Goal: Check status: Check status

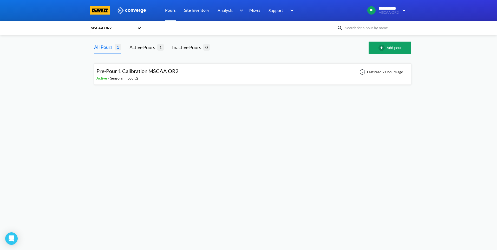
click at [159, 72] on span "Pre-Pour 1 Calibration MSCAA OR2" at bounding box center [137, 71] width 82 height 6
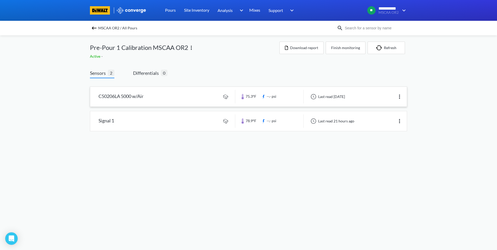
click at [177, 104] on link at bounding box center [248, 97] width 316 height 20
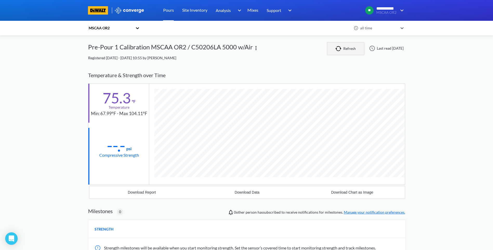
click at [346, 48] on button "Refresh" at bounding box center [345, 48] width 37 height 13
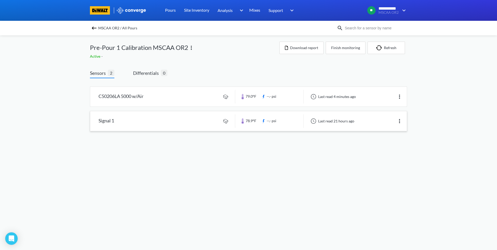
click at [173, 123] on link at bounding box center [248, 121] width 316 height 20
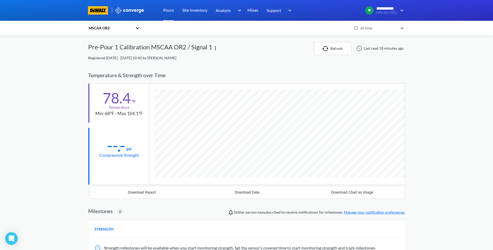
scroll to position [274, 317]
click at [345, 48] on button "Refresh" at bounding box center [332, 48] width 37 height 13
